Goal: Transaction & Acquisition: Purchase product/service

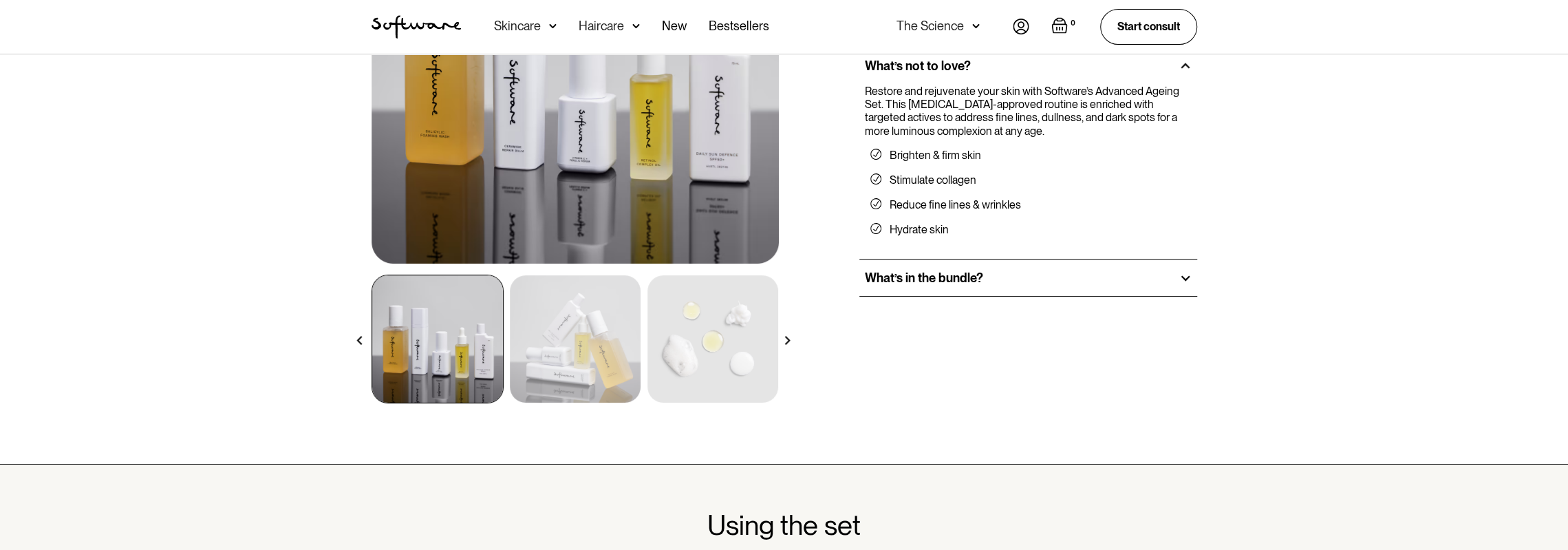
scroll to position [344, 0]
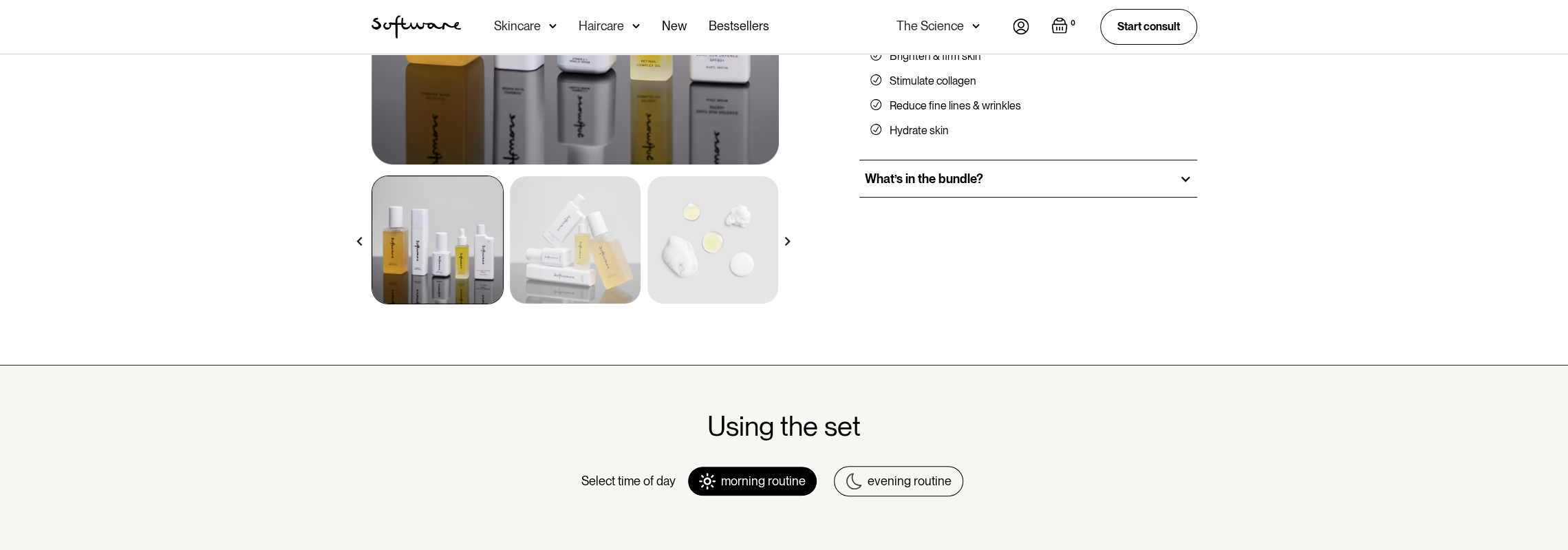
click at [870, 439] on div "evening routine" at bounding box center [910, 480] width 84 height 15
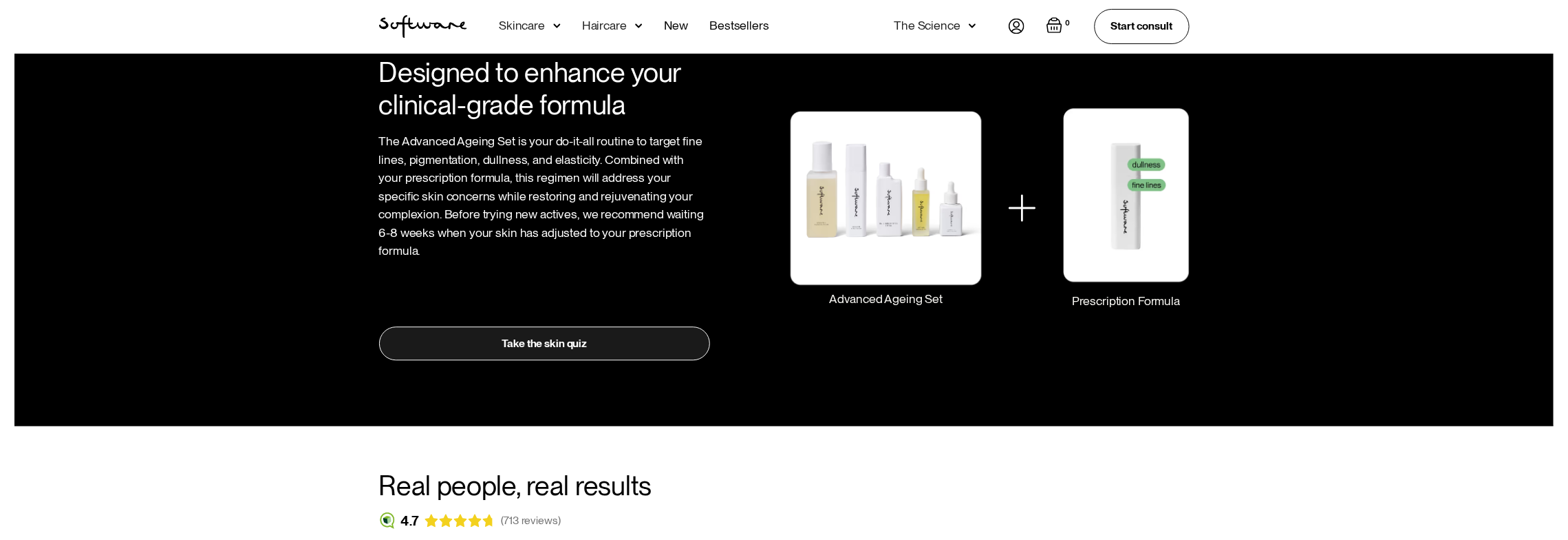
scroll to position [1997, 0]
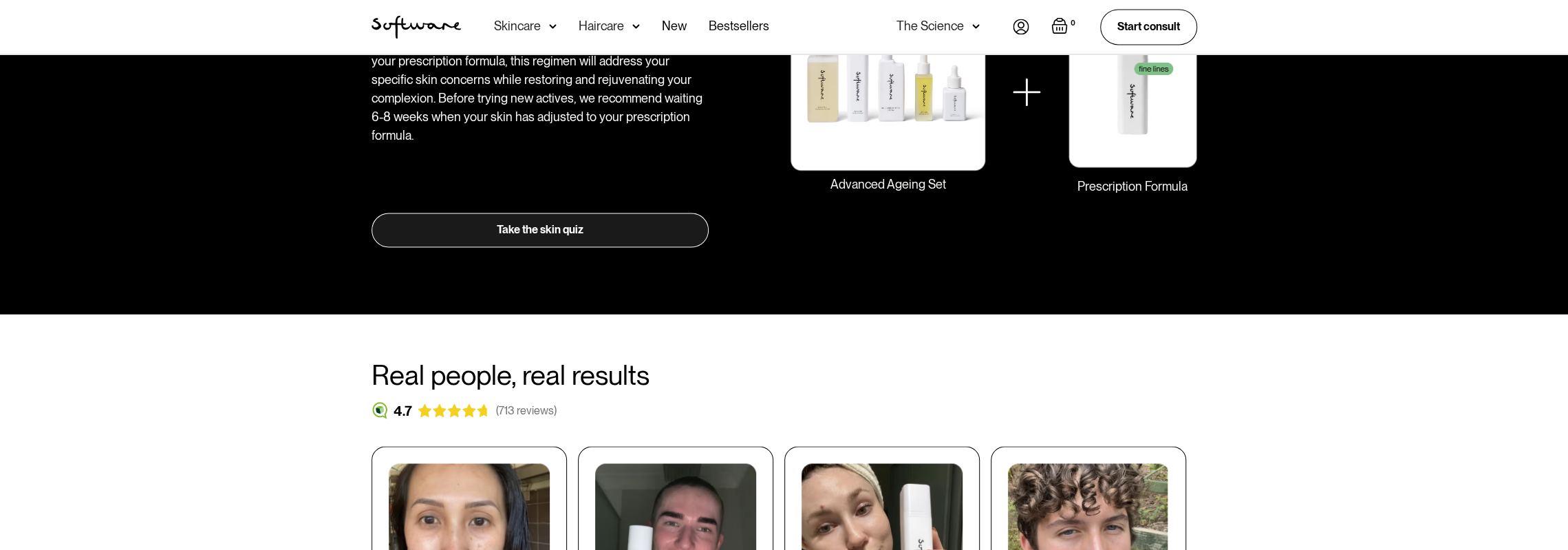
click at [510, 28] on div "Skincare" at bounding box center [517, 26] width 46 height 14
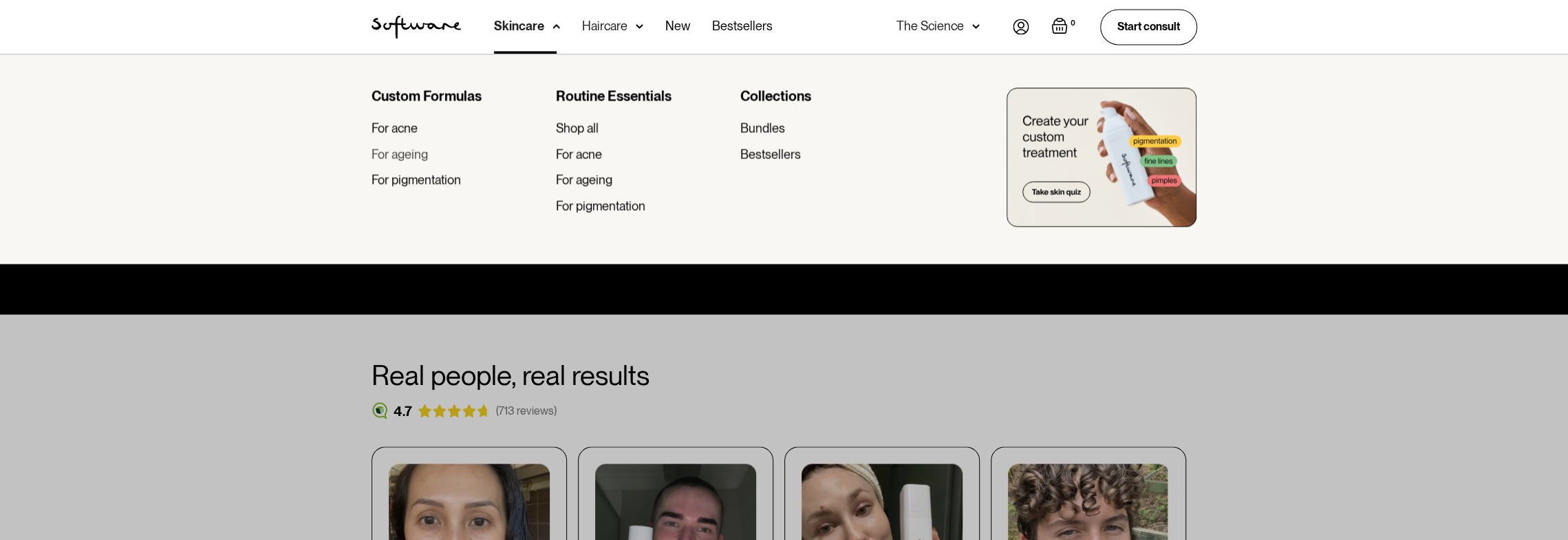
click at [420, 153] on div "For ageing" at bounding box center [399, 153] width 56 height 15
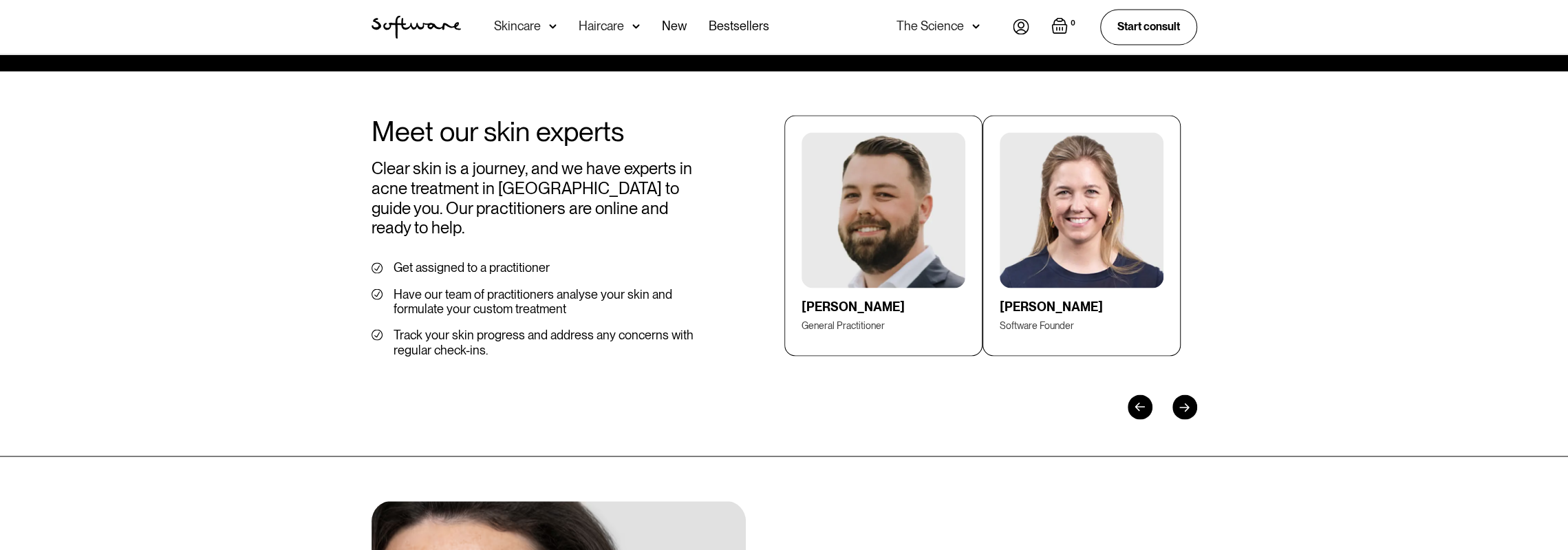
scroll to position [1927, 0]
